Goal: Information Seeking & Learning: Learn about a topic

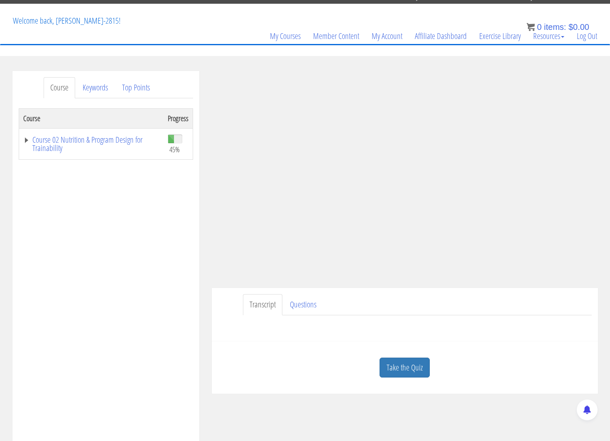
scroll to position [37, 0]
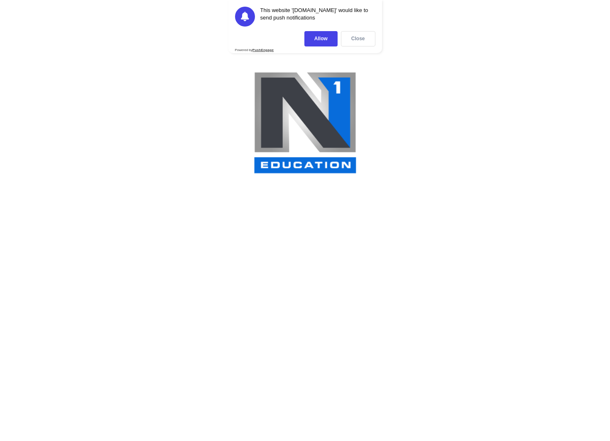
click at [364, 39] on div "Close" at bounding box center [358, 38] width 34 height 15
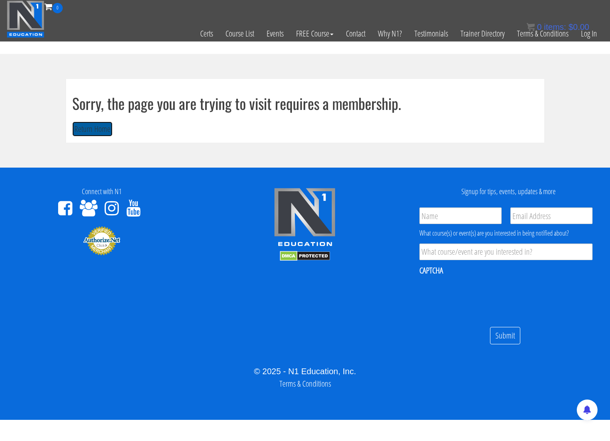
click at [88, 132] on button "Return Home" at bounding box center [92, 129] width 40 height 15
click at [72, 122] on button "Return Home" at bounding box center [92, 129] width 40 height 15
click at [93, 128] on button "Return Home" at bounding box center [92, 129] width 40 height 15
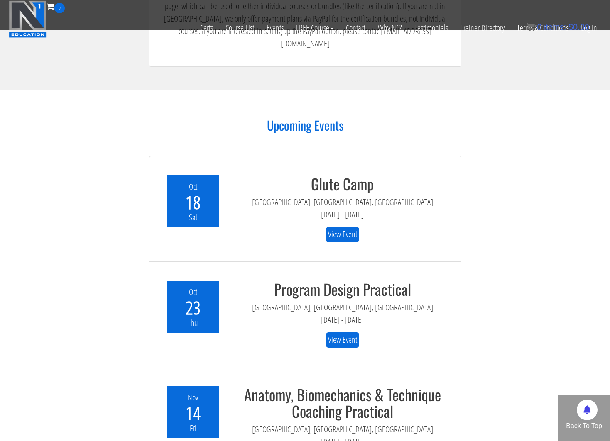
scroll to position [1609, 0]
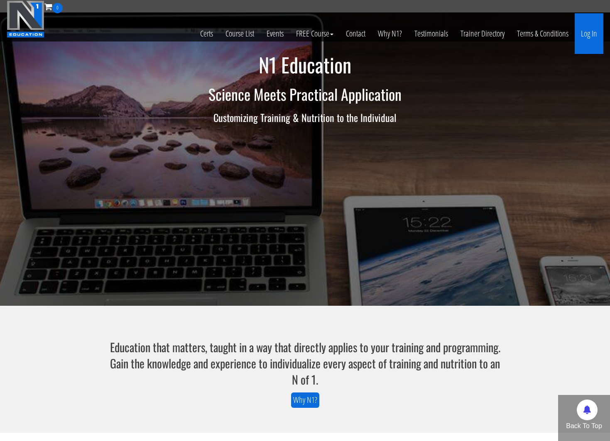
click at [586, 31] on link "Log In" at bounding box center [589, 33] width 29 height 41
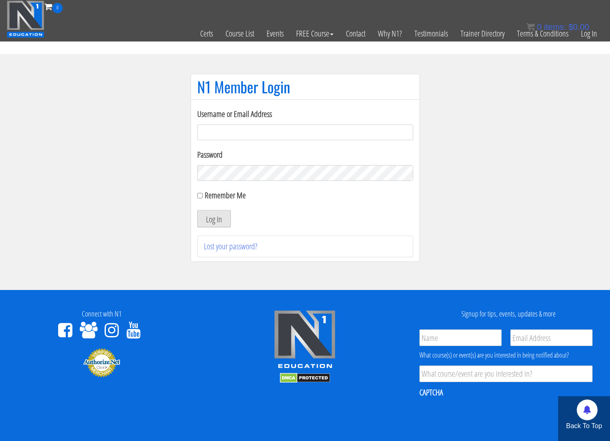
type input "kortney.riedy-2815"
click at [220, 218] on button "Log In" at bounding box center [214, 218] width 34 height 17
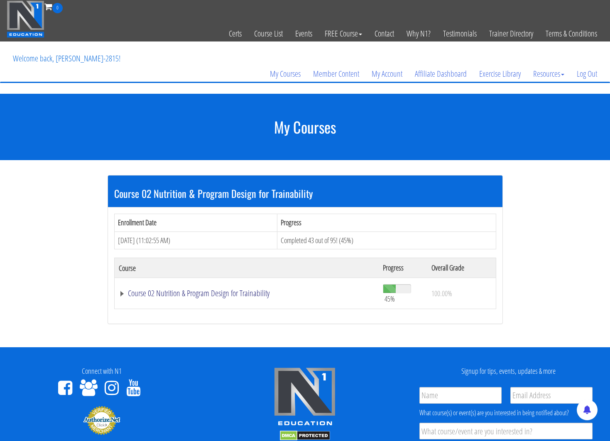
click at [241, 295] on link "Course 02 Nutrition & Program Design for Trainability" at bounding box center [247, 293] width 256 height 8
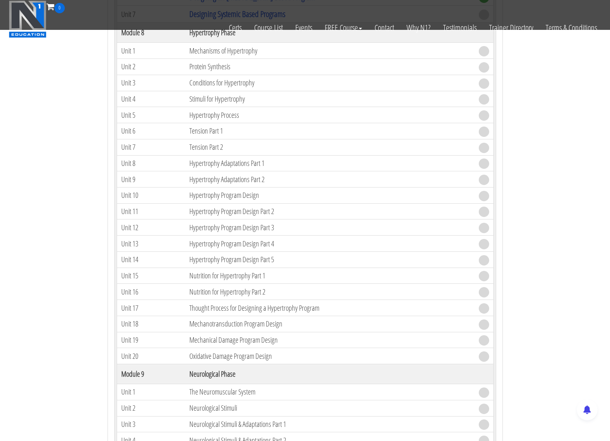
scroll to position [906, 0]
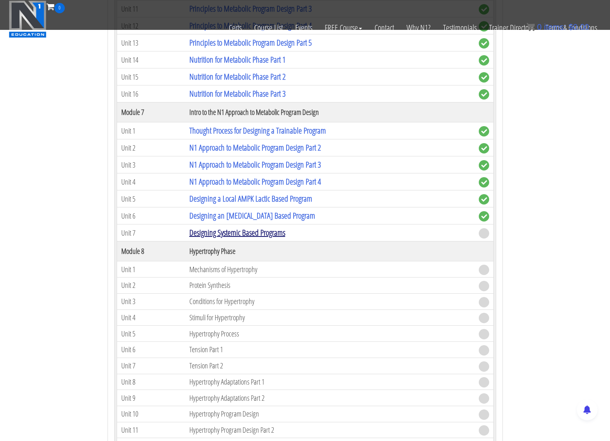
click at [265, 230] on link "Designing Systemic Based Programs" at bounding box center [237, 232] width 96 height 11
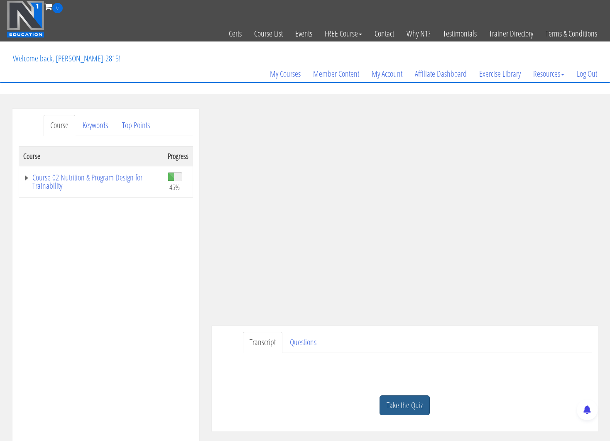
click at [412, 406] on link "Take the Quiz" at bounding box center [404, 406] width 50 height 20
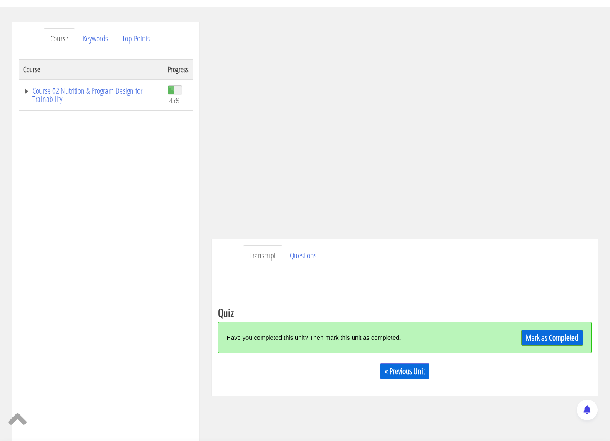
scroll to position [128, 0]
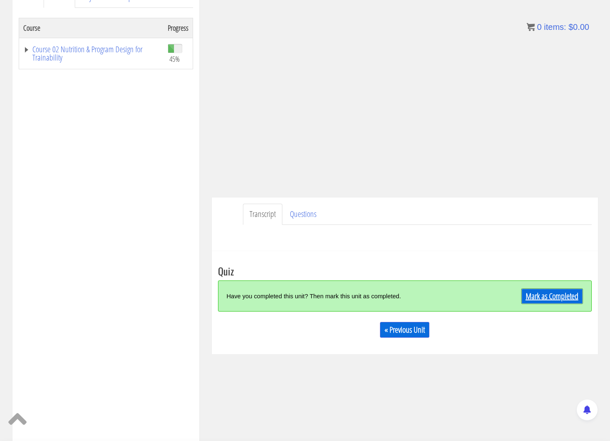
click at [532, 290] on link "Mark as Completed" at bounding box center [552, 297] width 62 height 16
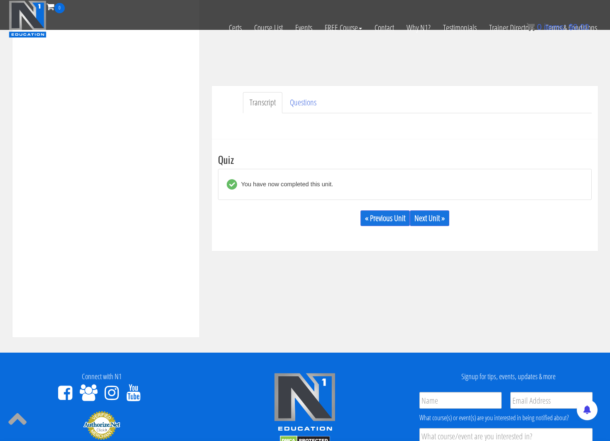
scroll to position [188, 0]
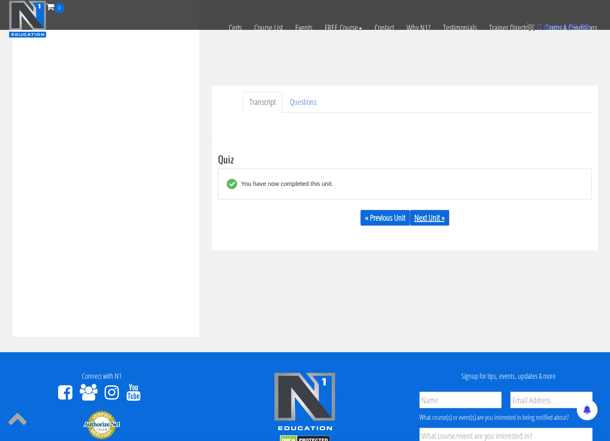
click at [437, 221] on link "Next Unit »" at bounding box center [429, 218] width 39 height 16
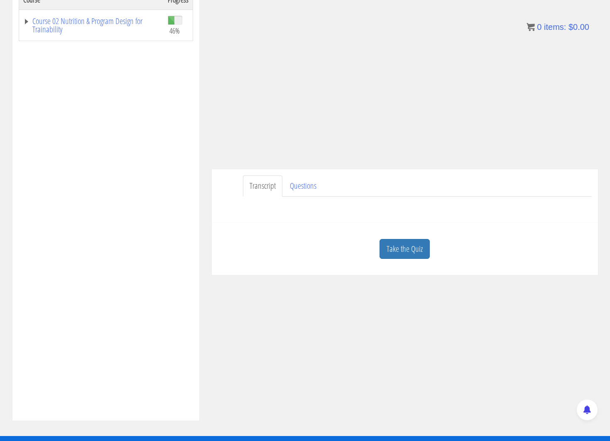
scroll to position [64, 0]
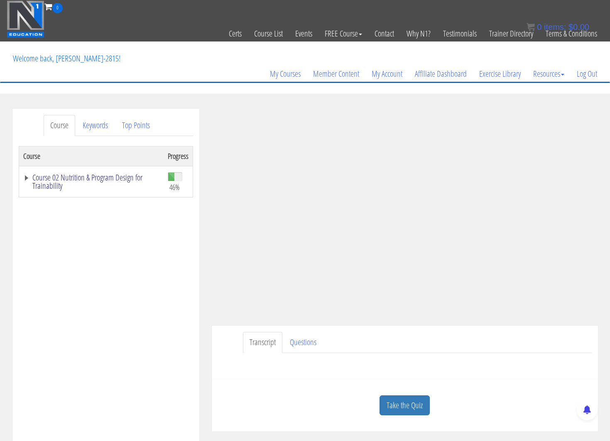
click at [24, 179] on link "Course 02 Nutrition & Program Design for Trainability" at bounding box center [91, 182] width 136 height 17
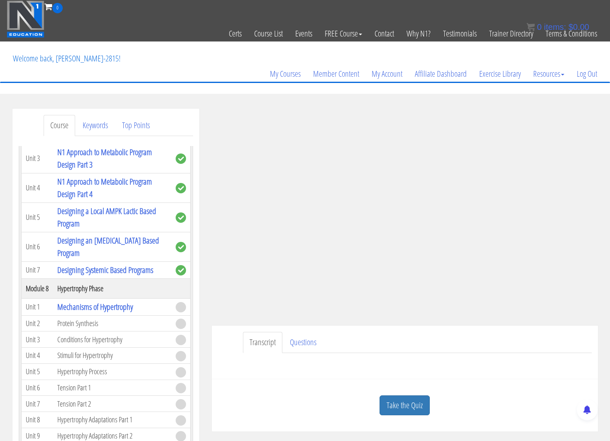
scroll to position [1017, 0]
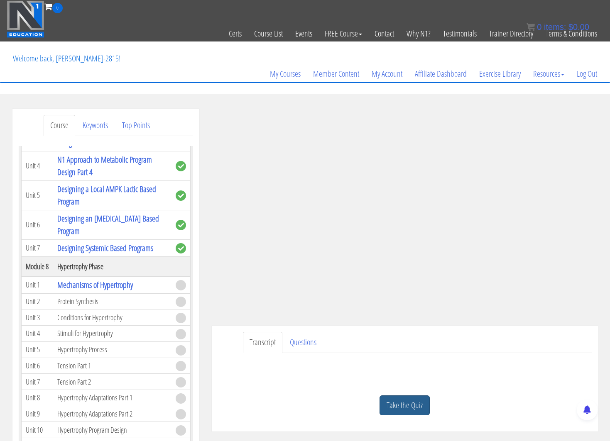
click at [407, 406] on link "Take the Quiz" at bounding box center [404, 406] width 50 height 20
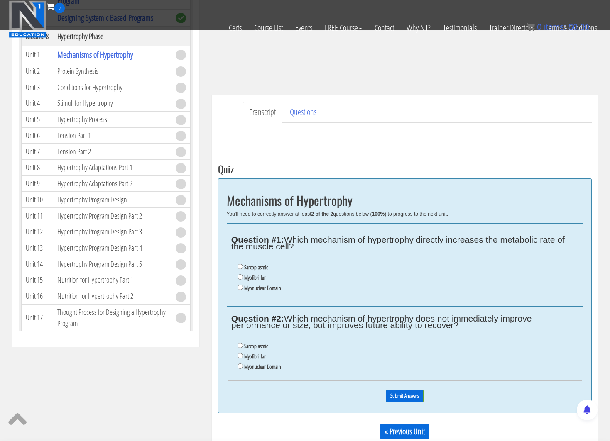
scroll to position [179, 0]
click at [240, 274] on input "Myofibrillar" at bounding box center [239, 275] width 5 height 5
radio input "true"
click at [240, 345] on input "Sarcoplasmic" at bounding box center [239, 344] width 5 height 5
radio input "true"
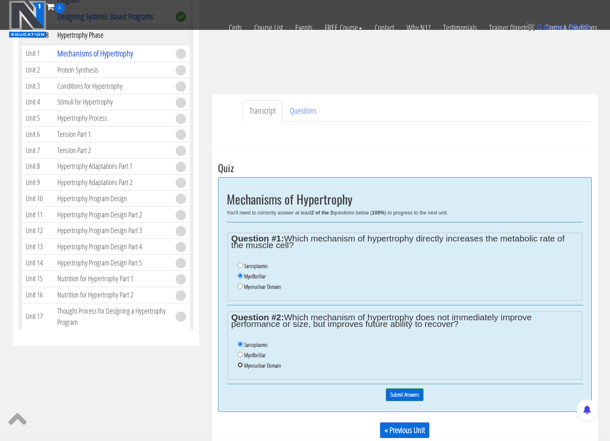
click at [242, 365] on input "Myonuclear Domain" at bounding box center [239, 364] width 5 height 5
radio input "true"
click at [398, 394] on input "Submit Answers" at bounding box center [405, 395] width 38 height 13
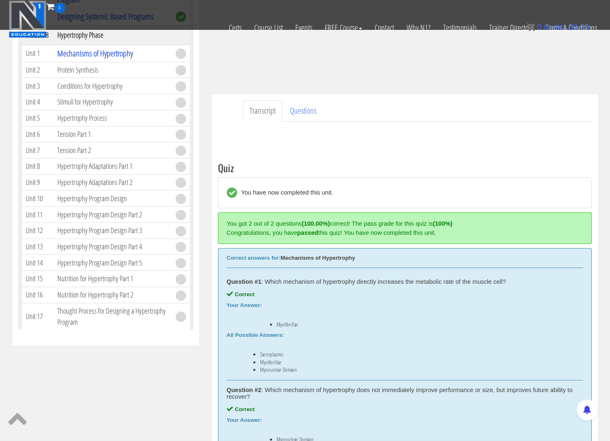
scroll to position [315, 0]
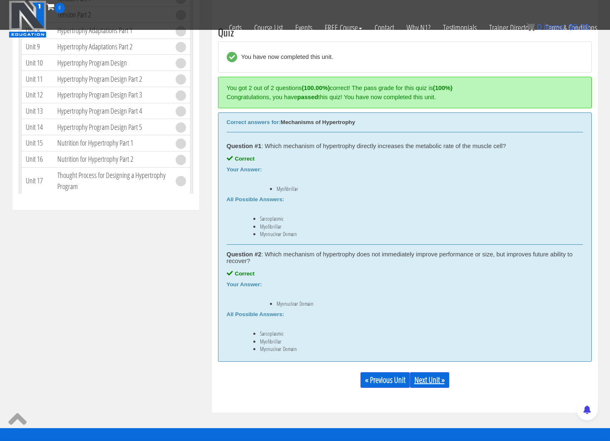
click at [432, 377] on link "Next Unit »" at bounding box center [429, 380] width 39 height 16
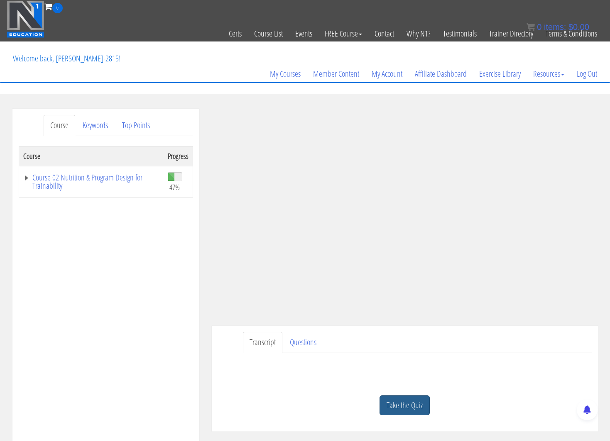
click at [395, 409] on link "Take the Quiz" at bounding box center [404, 406] width 50 height 20
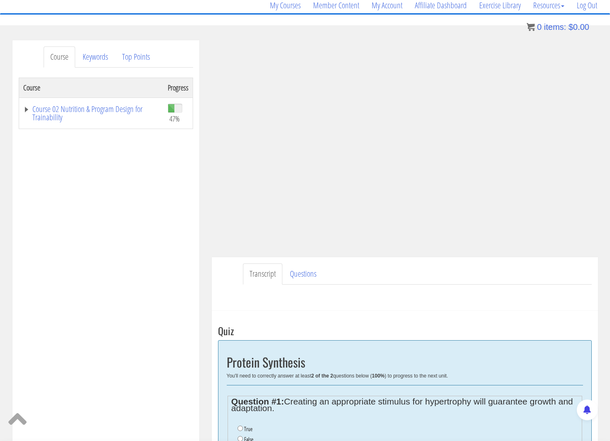
scroll to position [176, 0]
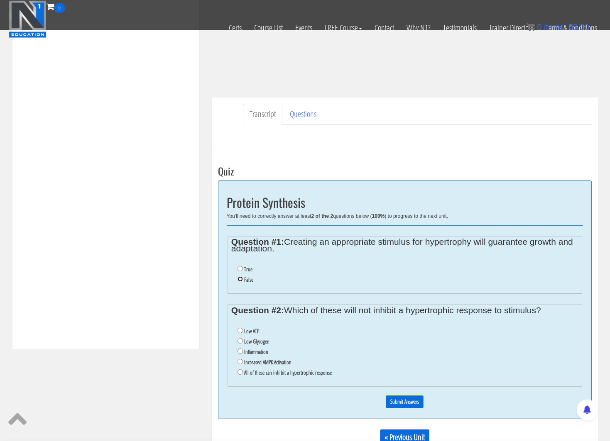
click at [240, 278] on input "False" at bounding box center [239, 279] width 5 height 5
radio input "true"
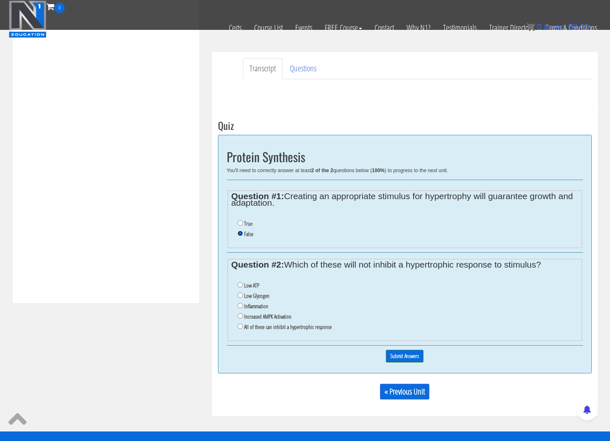
scroll to position [222, 0]
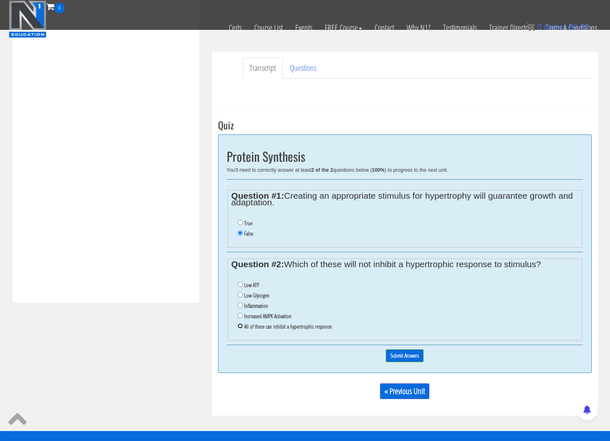
click at [239, 328] on input "All of these can inhibit a hypertrophic response" at bounding box center [239, 325] width 5 height 5
radio input "true"
click at [405, 357] on input "Submit Answers" at bounding box center [405, 356] width 38 height 13
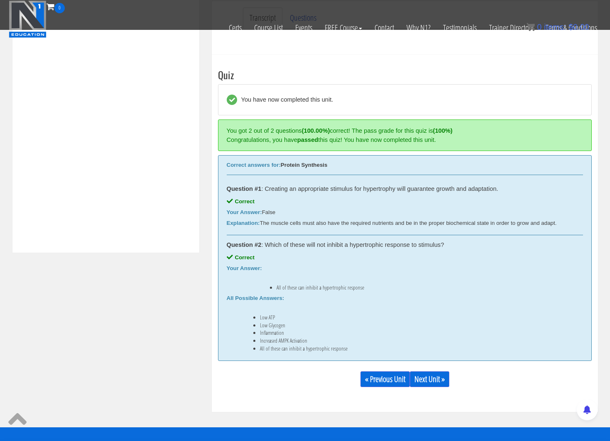
scroll to position [315, 0]
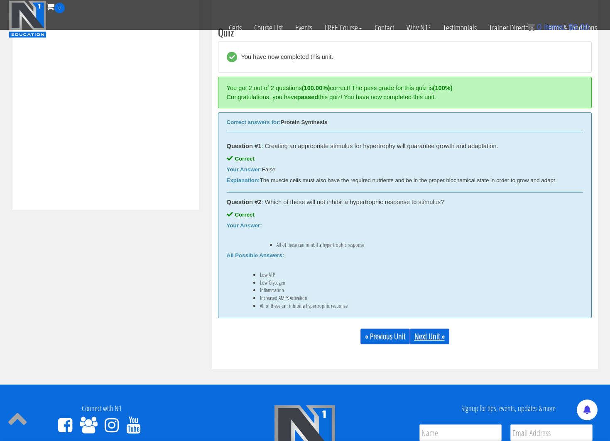
click at [418, 337] on link "Next Unit »" at bounding box center [429, 337] width 39 height 16
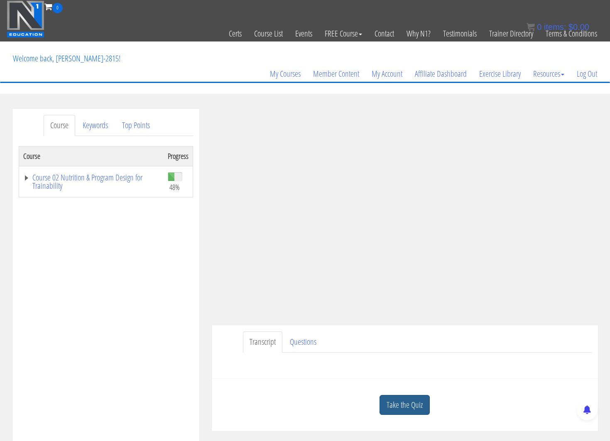
click at [393, 399] on link "Take the Quiz" at bounding box center [404, 405] width 50 height 20
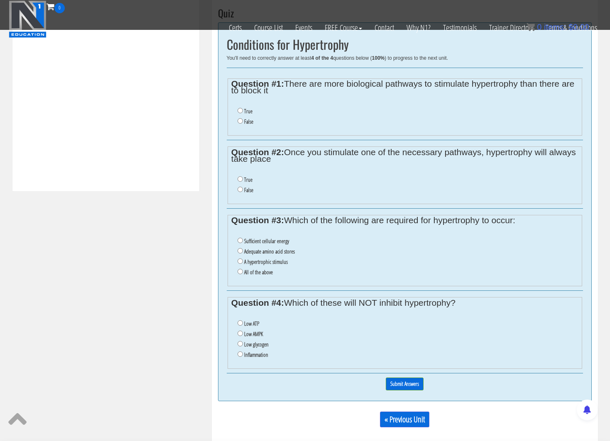
scroll to position [331, 0]
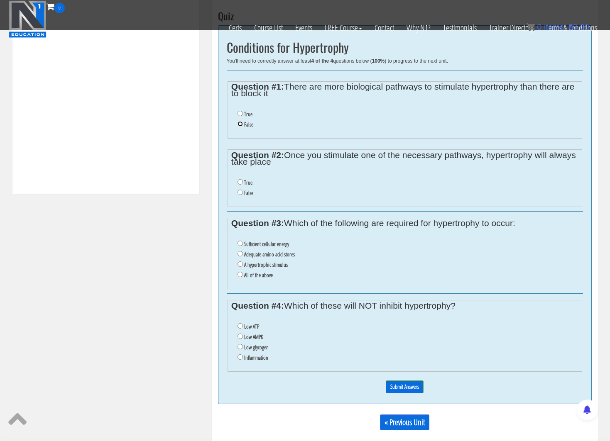
click at [240, 126] on input "False" at bounding box center [239, 123] width 5 height 5
radio input "true"
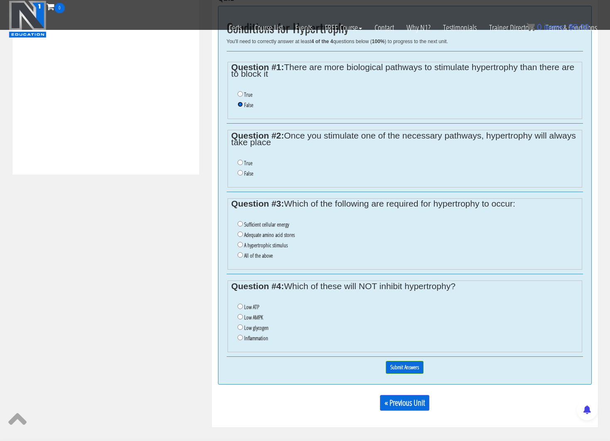
scroll to position [352, 0]
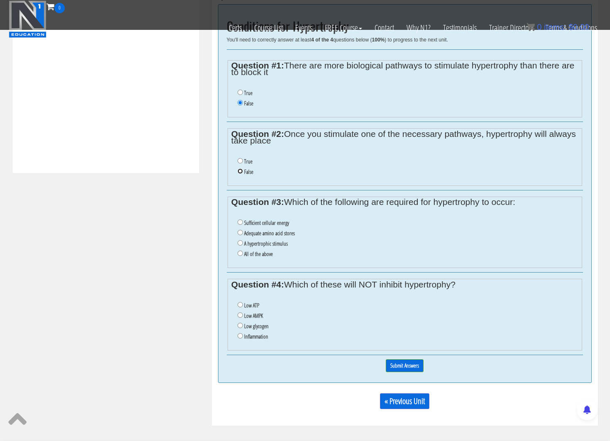
click at [240, 171] on input "False" at bounding box center [239, 171] width 5 height 5
radio input "true"
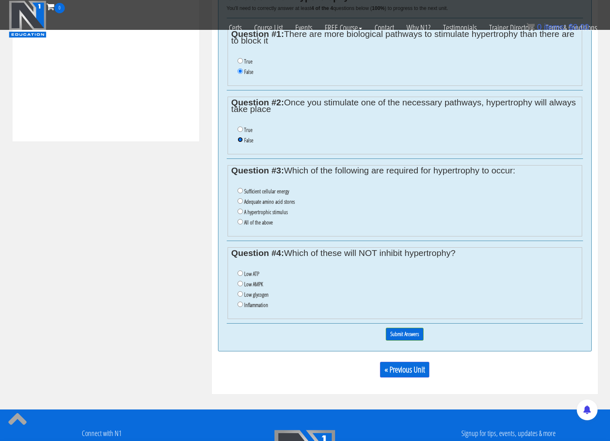
scroll to position [384, 0]
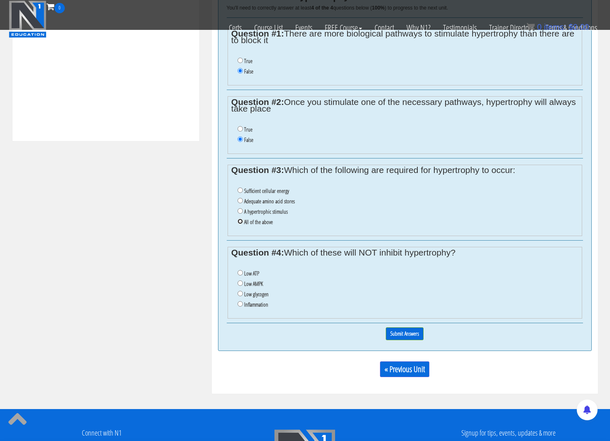
click at [240, 222] on input "All of the above" at bounding box center [239, 221] width 5 height 5
radio input "true"
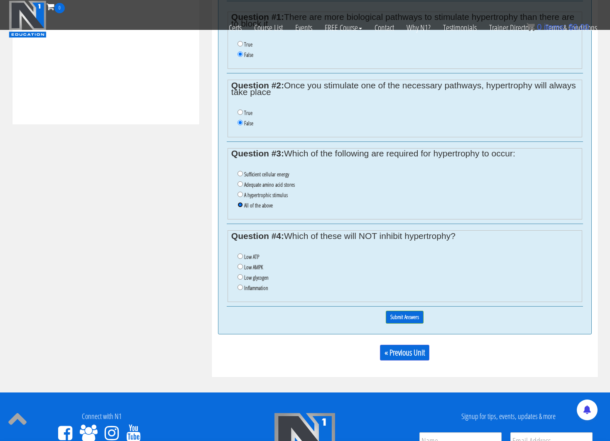
scroll to position [407, 0]
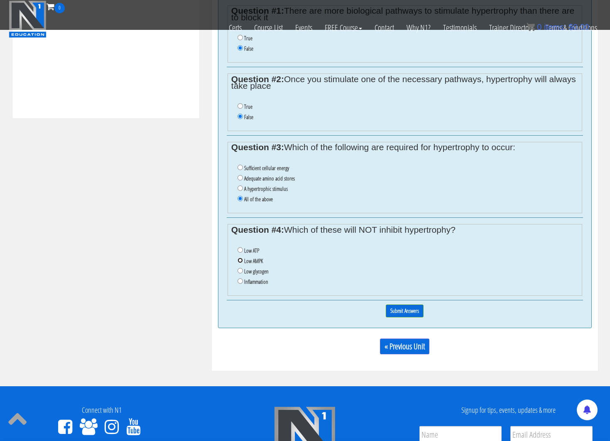
click at [241, 260] on input "Low AMPK" at bounding box center [239, 260] width 5 height 5
radio input "true"
click at [414, 309] on input "Submit Answers" at bounding box center [405, 311] width 38 height 13
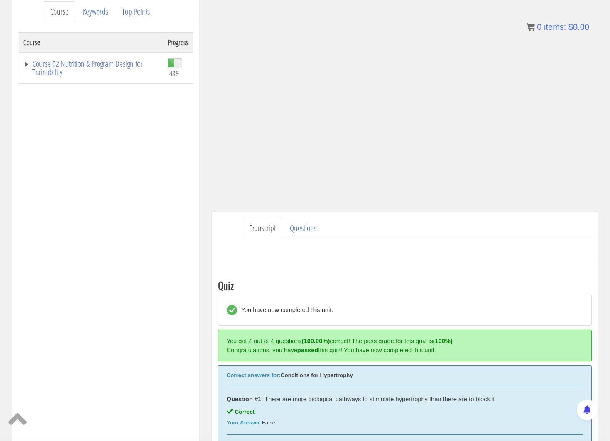
scroll to position [115, 0]
click at [36, 61] on link "Course 02 Nutrition & Program Design for Trainability" at bounding box center [91, 67] width 136 height 17
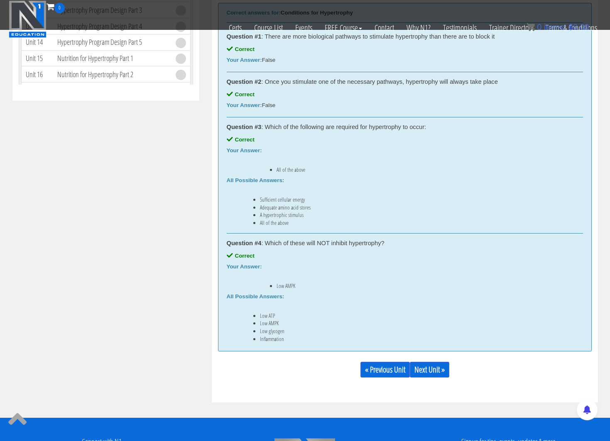
scroll to position [432, 0]
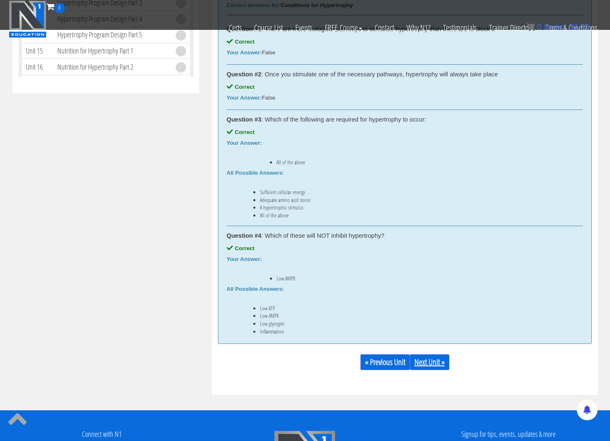
click at [428, 365] on link "Next Unit »" at bounding box center [429, 363] width 39 height 16
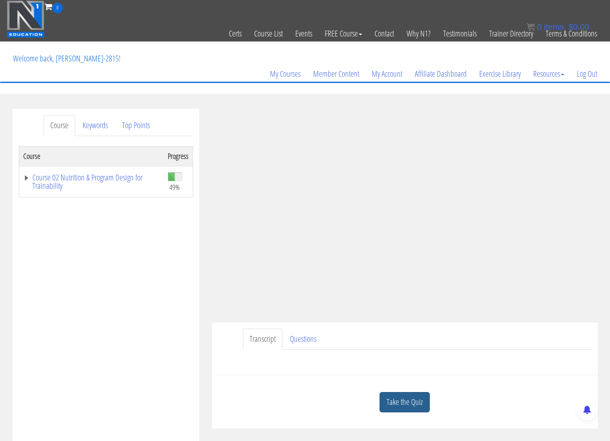
click at [411, 399] on link "Take the Quiz" at bounding box center [404, 402] width 50 height 20
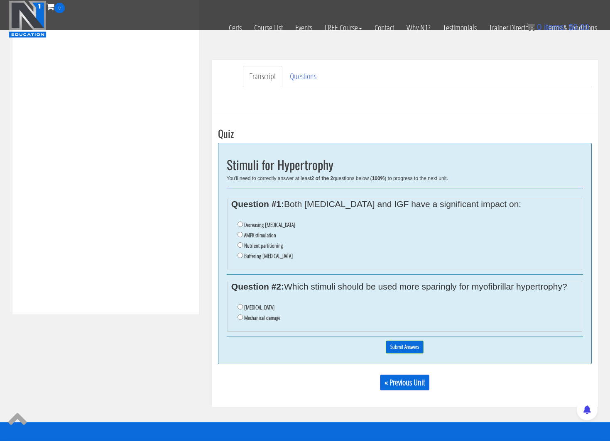
scroll to position [213, 0]
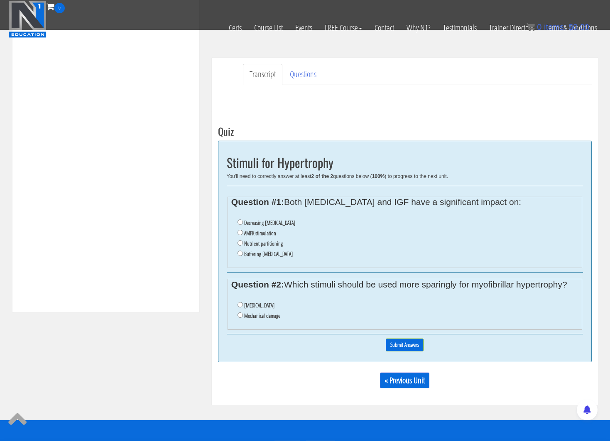
click at [239, 248] on li "Nutrient partitioning" at bounding box center [407, 244] width 340 height 10
click at [240, 242] on input "Nutrient partitioning" at bounding box center [239, 242] width 5 height 5
radio input "true"
click at [316, 301] on li "[MEDICAL_DATA]" at bounding box center [407, 306] width 340 height 10
click at [237, 306] on ul "Oxidative stress Mechanical damage" at bounding box center [404, 310] width 347 height 29
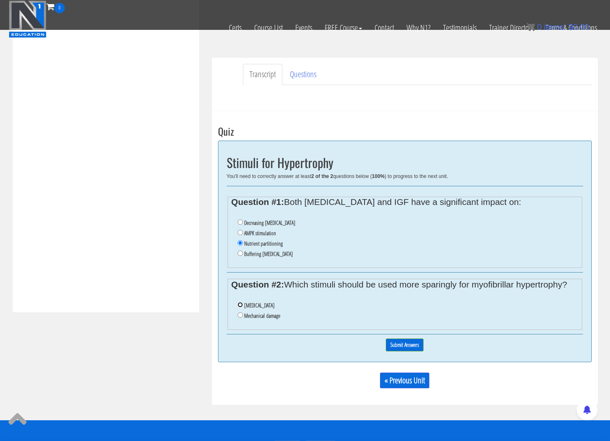
click at [239, 304] on input "Oxidative stress" at bounding box center [239, 304] width 5 height 5
radio input "true"
click at [407, 348] on input "Submit Answers" at bounding box center [405, 345] width 38 height 13
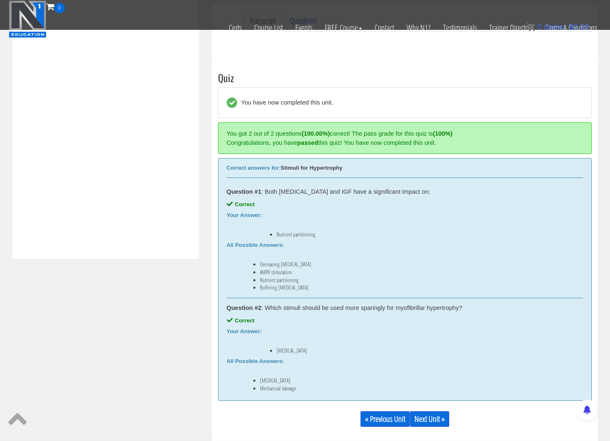
scroll to position [312, 0]
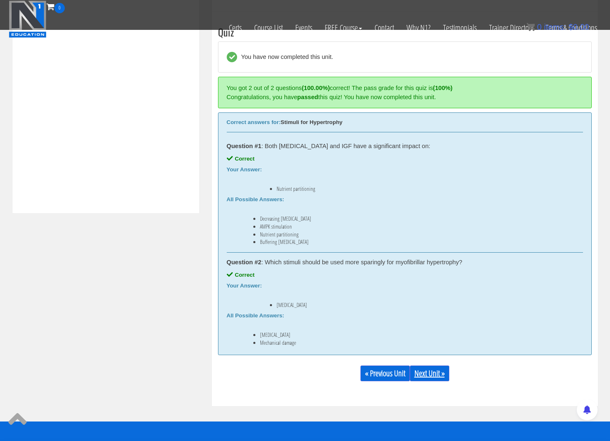
click at [421, 369] on link "Next Unit »" at bounding box center [429, 374] width 39 height 16
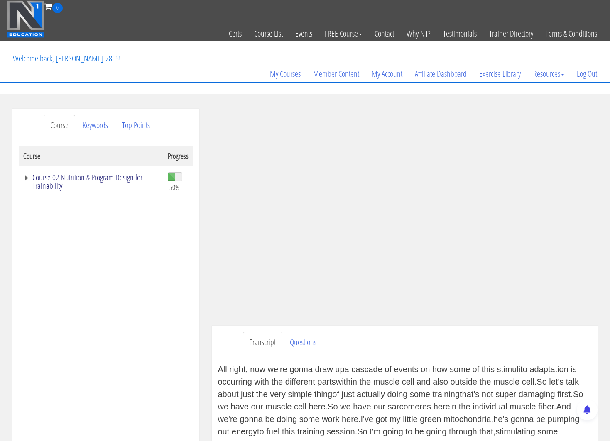
click at [29, 176] on link "Course 02 Nutrition & Program Design for Trainability" at bounding box center [91, 182] width 136 height 17
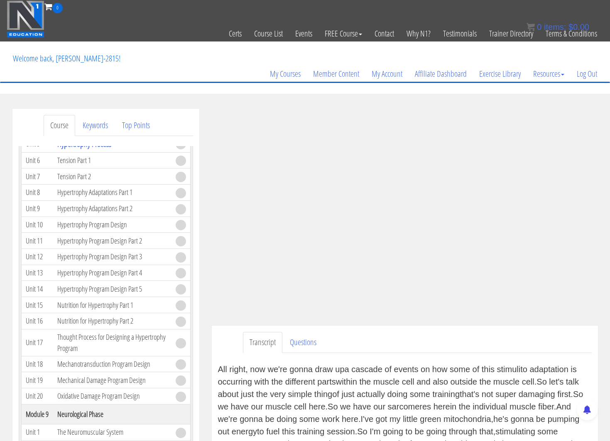
scroll to position [1230, 0]
